Goal: Task Accomplishment & Management: Manage account settings

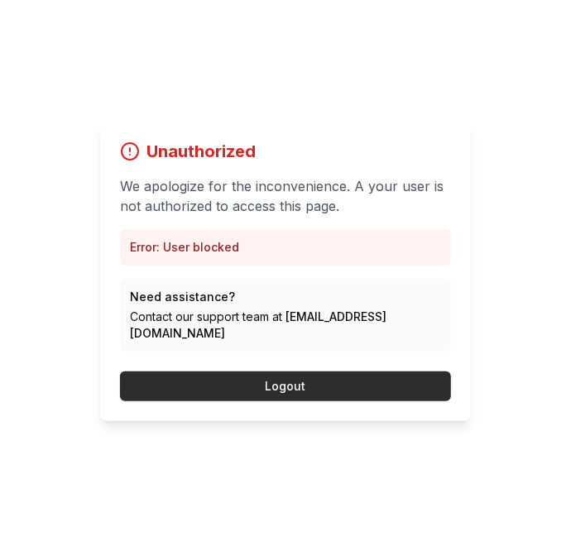
click at [324, 401] on button "Logout" at bounding box center [285, 387] width 331 height 30
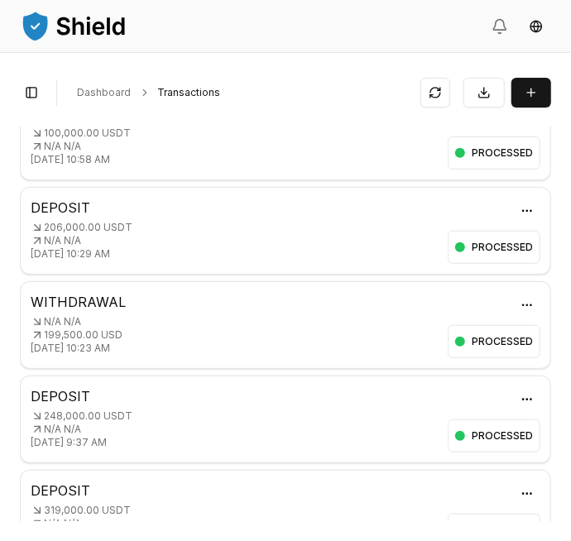
scroll to position [336, 0]
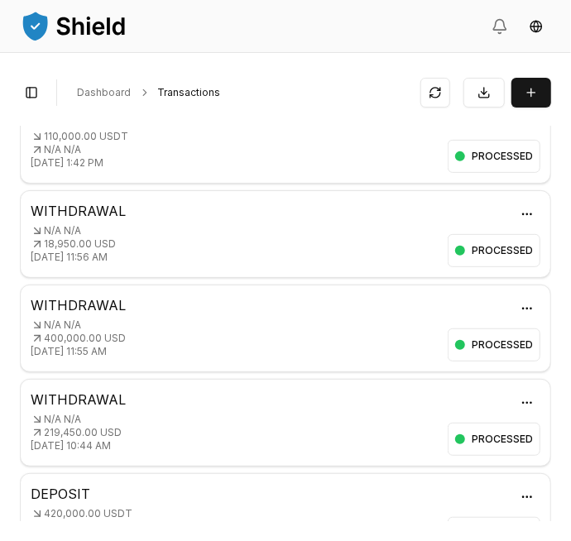
scroll to position [336, 0]
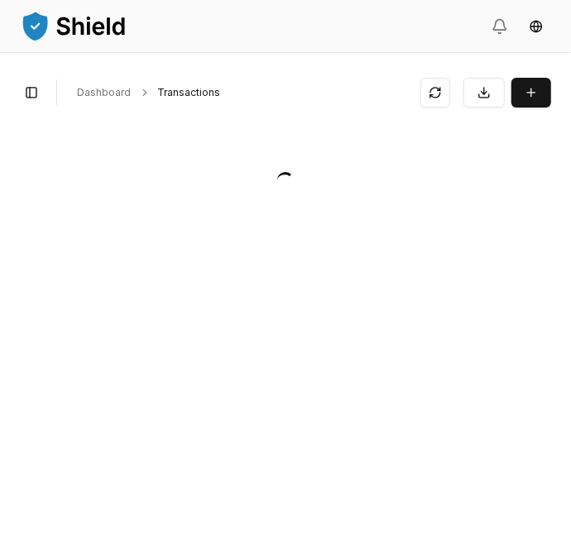
scroll to position [0, 0]
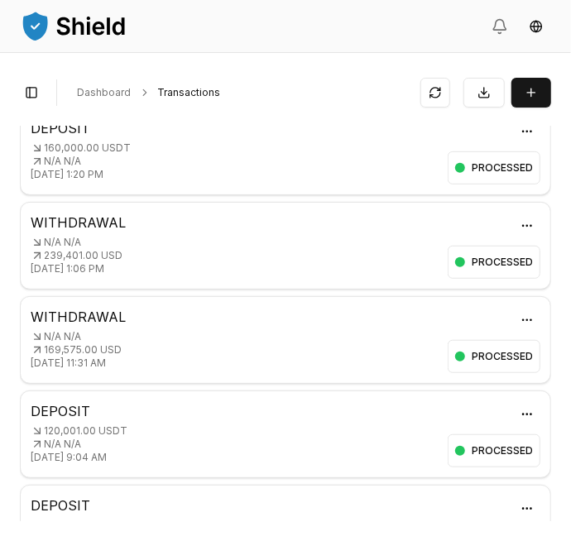
scroll to position [336, 0]
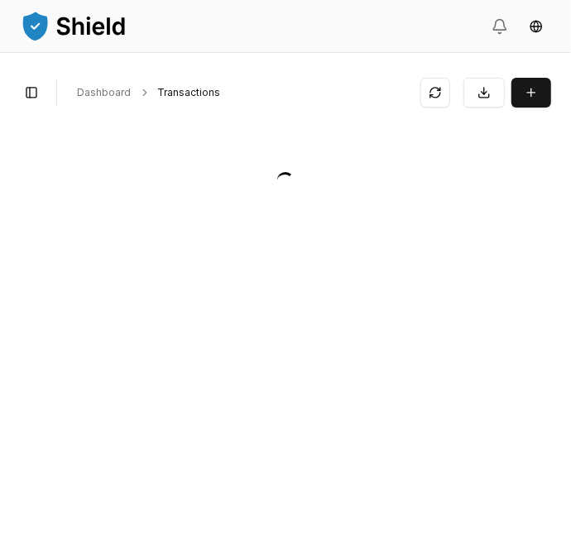
scroll to position [0, 0]
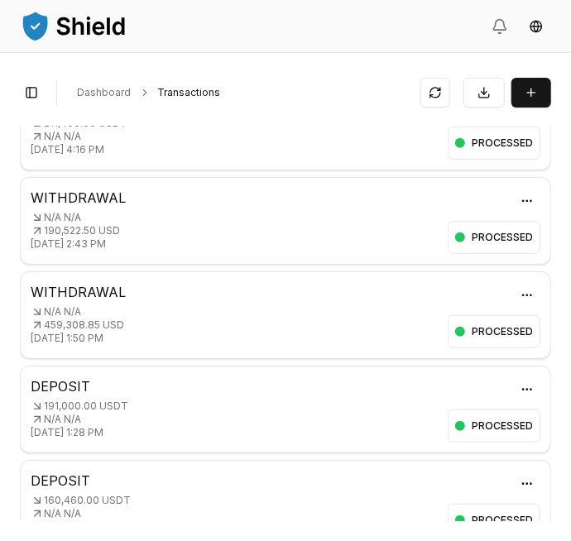
scroll to position [336, 0]
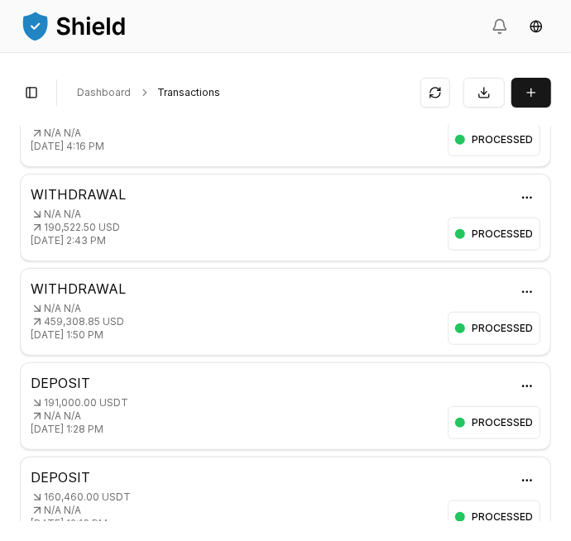
click at [530, 479] on html "Transactions Counterparties Virtual Account Referrals Invoices Wallet Scans Lin…" at bounding box center [285, 270] width 571 height 541
click at [499, 536] on div "View Details" at bounding box center [476, 543] width 127 height 23
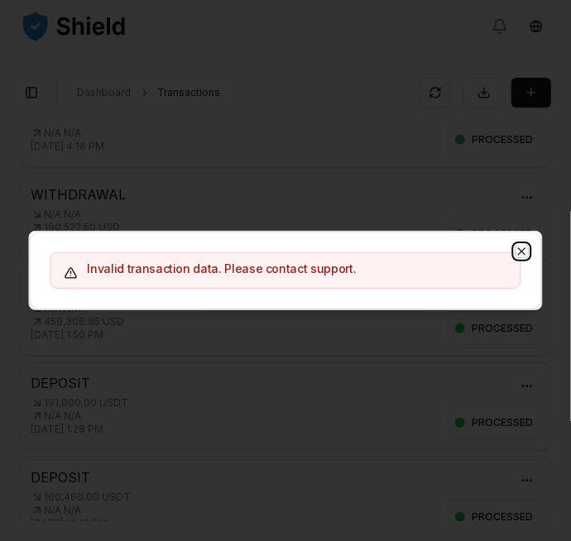
click at [526, 258] on icon "button" at bounding box center [522, 251] width 13 height 13
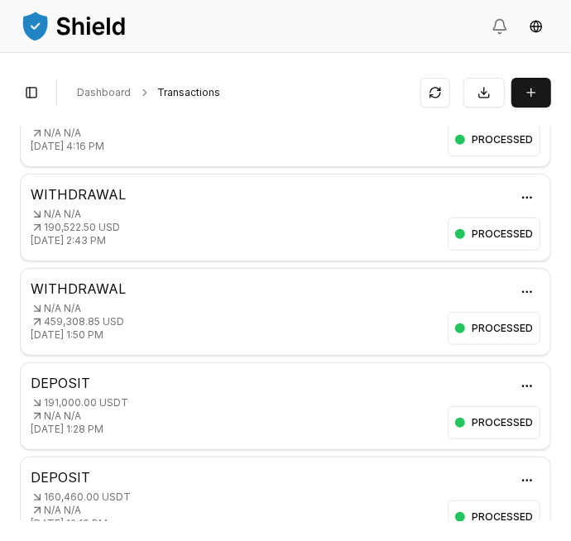
click at [406, 491] on p "160,460.00 USDT" at bounding box center [236, 497] width 410 height 13
click at [520, 470] on html "Transactions Counterparties Virtual Account Referrals Invoices Wallet Scans Lin…" at bounding box center [285, 270] width 571 height 541
click at [481, 539] on p "View Details" at bounding box center [476, 544] width 61 height 10
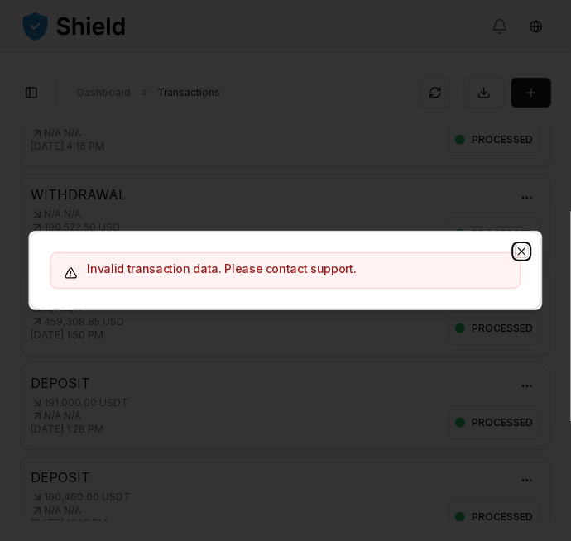
click at [518, 258] on icon "button" at bounding box center [522, 251] width 13 height 13
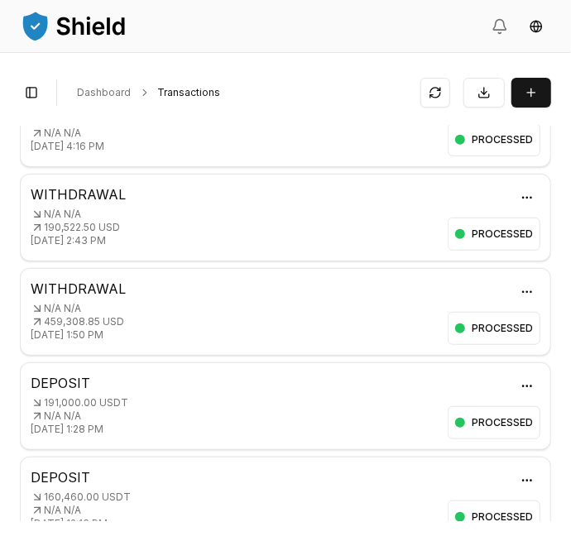
scroll to position [79, 0]
click at [526, 404] on html "Transactions Counterparties Virtual Account Referrals Invoices Wallet Scans Lin…" at bounding box center [285, 270] width 571 height 541
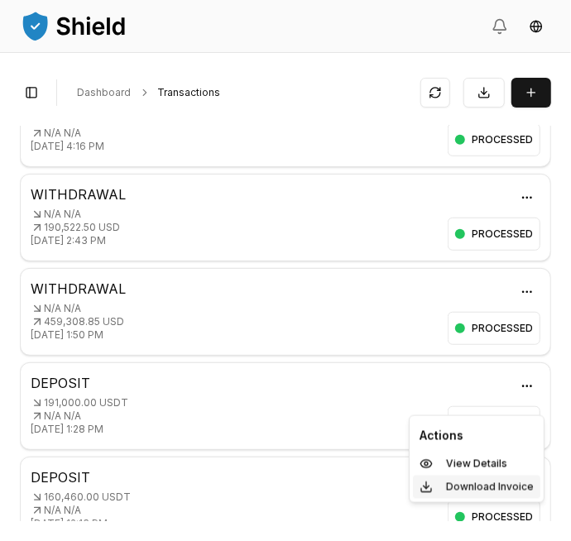
click at [486, 487] on p "Download Invoice" at bounding box center [490, 487] width 88 height 10
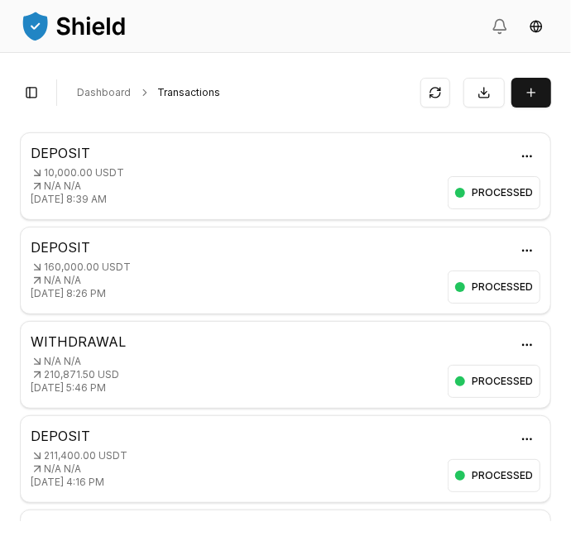
scroll to position [0, 0]
